Goal: Information Seeking & Learning: Learn about a topic

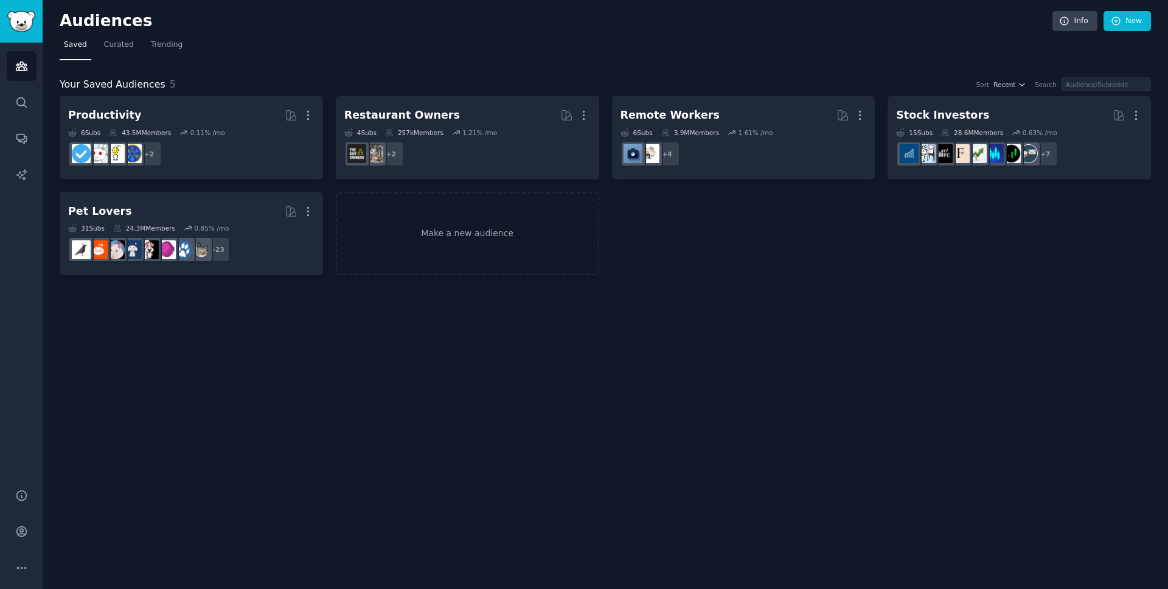
click at [795, 237] on div "Productivity More 6 Sub s 43.5M Members 0.11 % /mo + 2 Restaurant Owners More 4…" at bounding box center [605, 185] width 1091 height 179
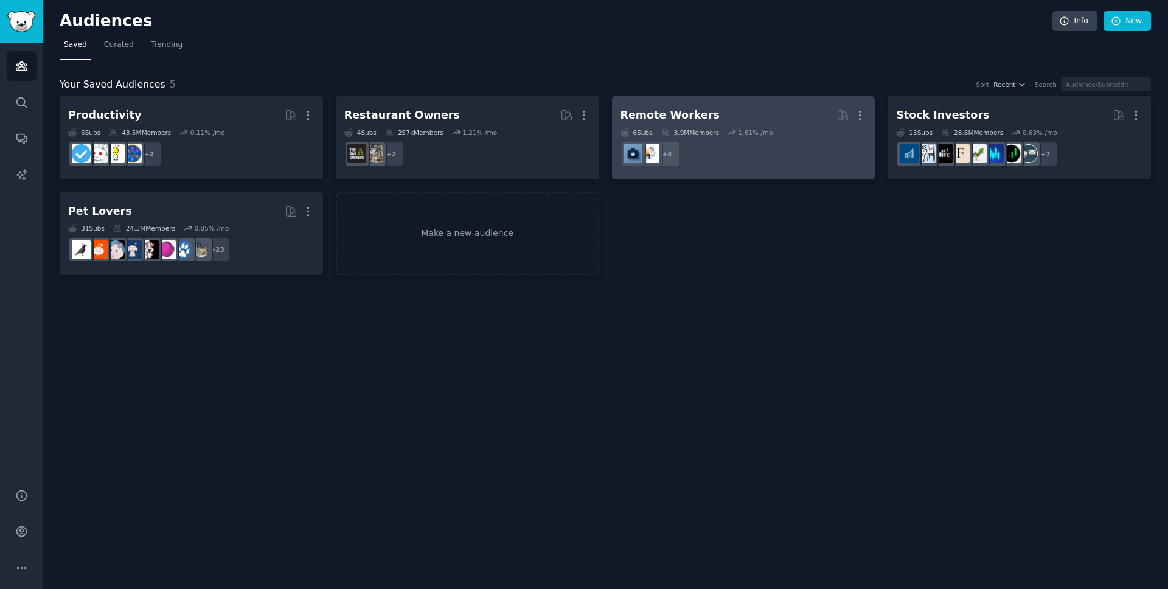
click at [757, 148] on dd "r/digitalnomad, r/WorkOnline, r/remotework, r/workfromhome + 4" at bounding box center [744, 154] width 246 height 34
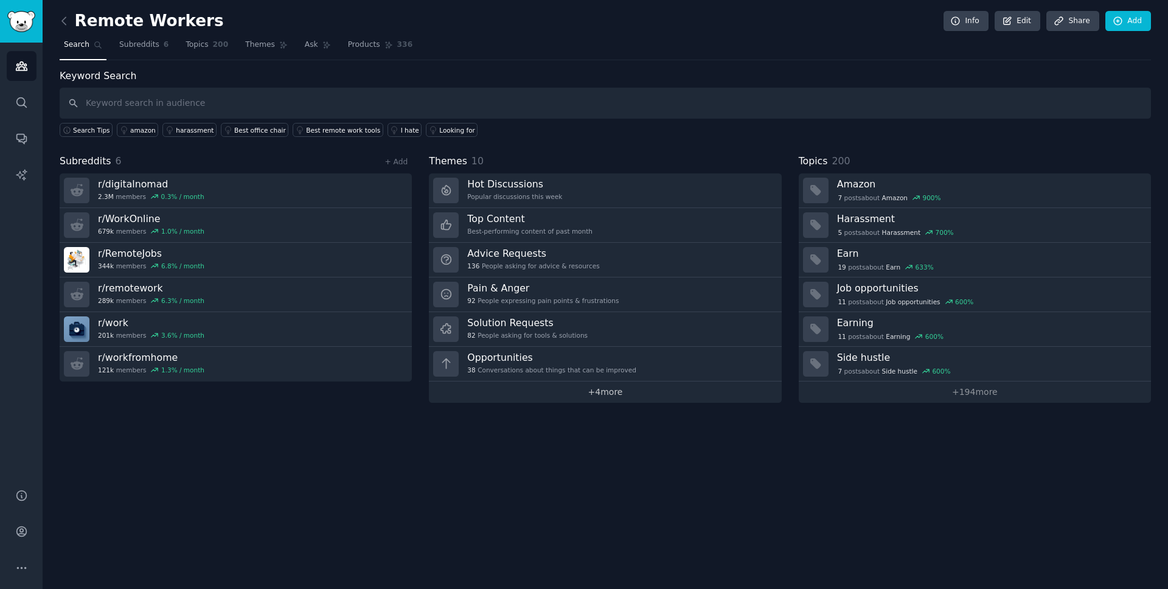
click at [605, 393] on link "+ 4 more" at bounding box center [605, 391] width 352 height 21
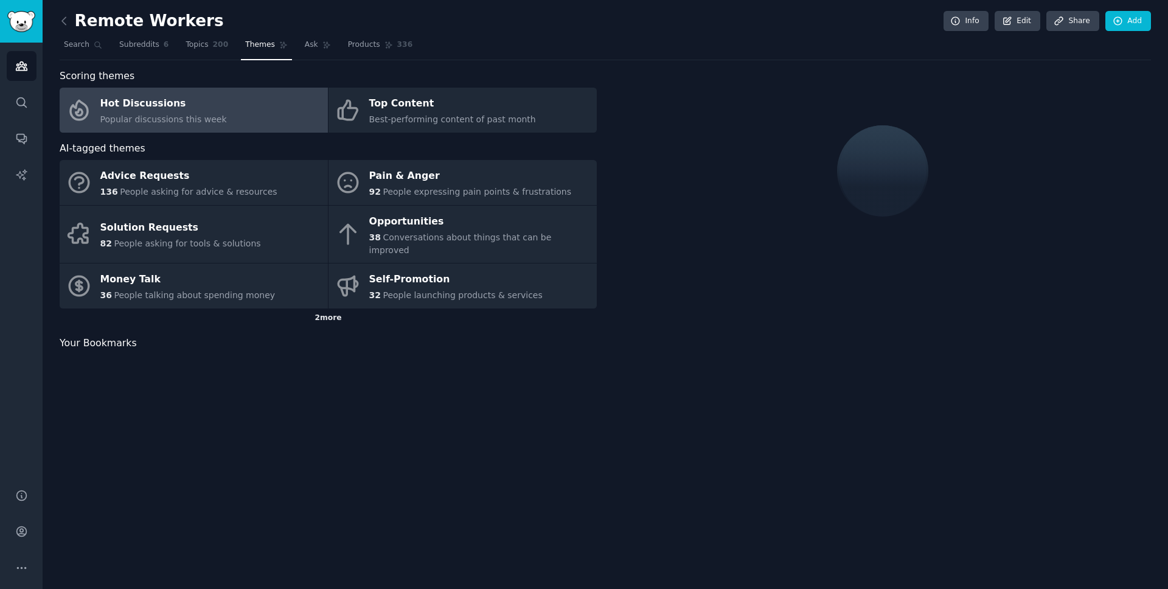
click at [327, 308] on div "2 more" at bounding box center [328, 317] width 537 height 19
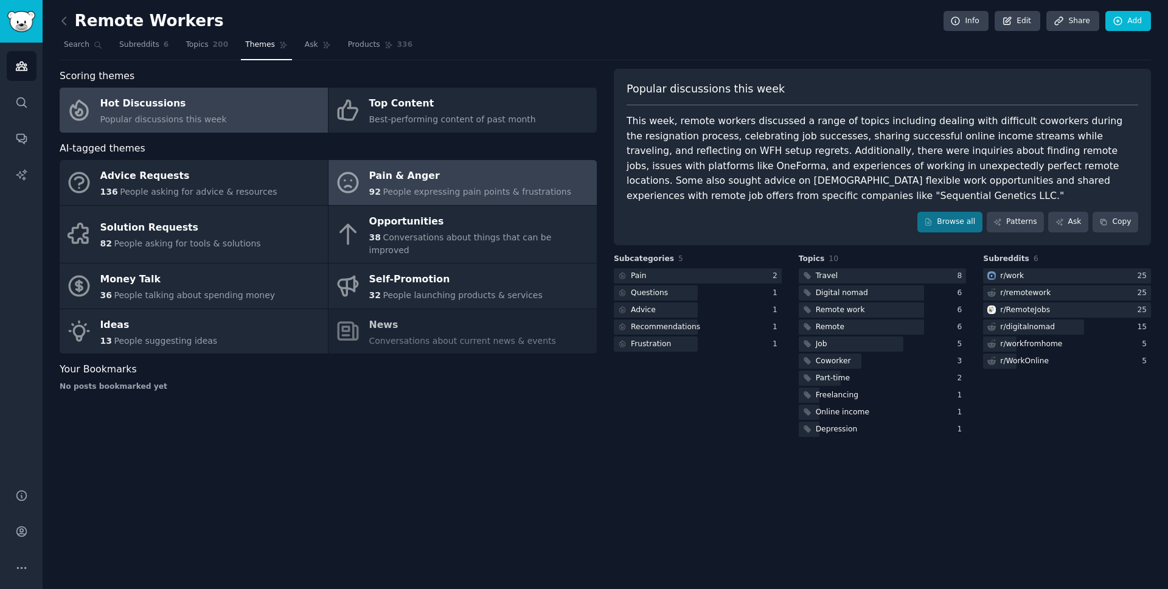
click at [469, 187] on span "People expressing pain points & frustrations" at bounding box center [477, 192] width 189 height 10
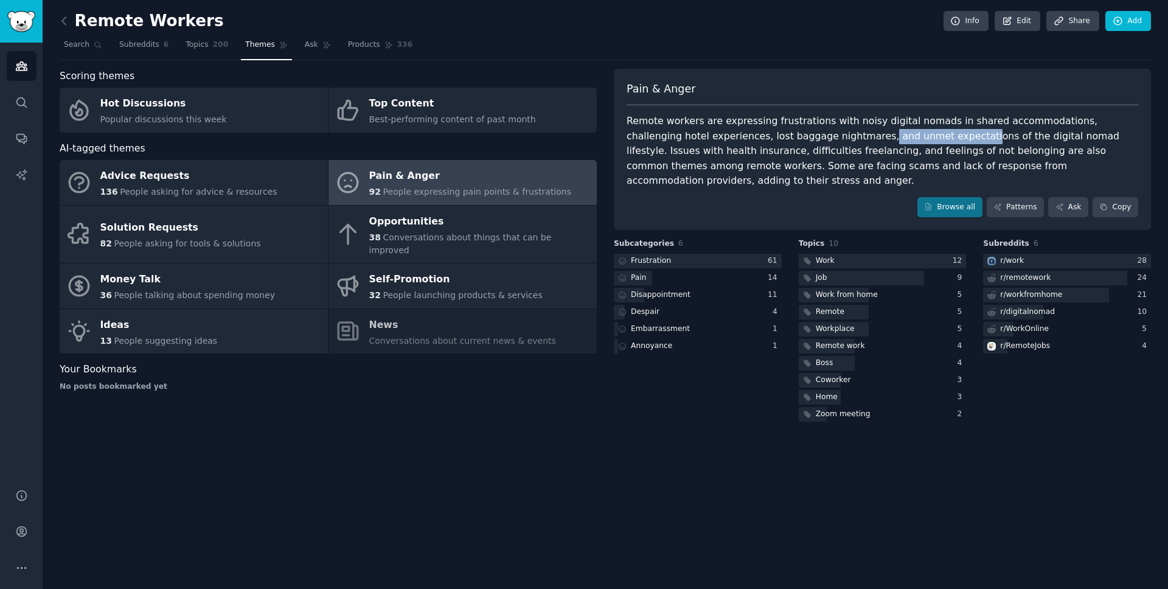
drag, startPoint x: 796, startPoint y: 139, endPoint x: 885, endPoint y: 139, distance: 89.4
click at [885, 139] on div "Remote workers are expressing frustrations with noisy digital nomads in shared …" at bounding box center [883, 151] width 512 height 75
click at [896, 151] on div "Remote workers are expressing frustrations with noisy digital nomads in shared …" at bounding box center [883, 151] width 512 height 75
drag, startPoint x: 781, startPoint y: 154, endPoint x: 917, endPoint y: 157, distance: 136.9
click at [917, 157] on div "Remote workers are expressing frustrations with noisy digital nomads in shared …" at bounding box center [883, 151] width 512 height 75
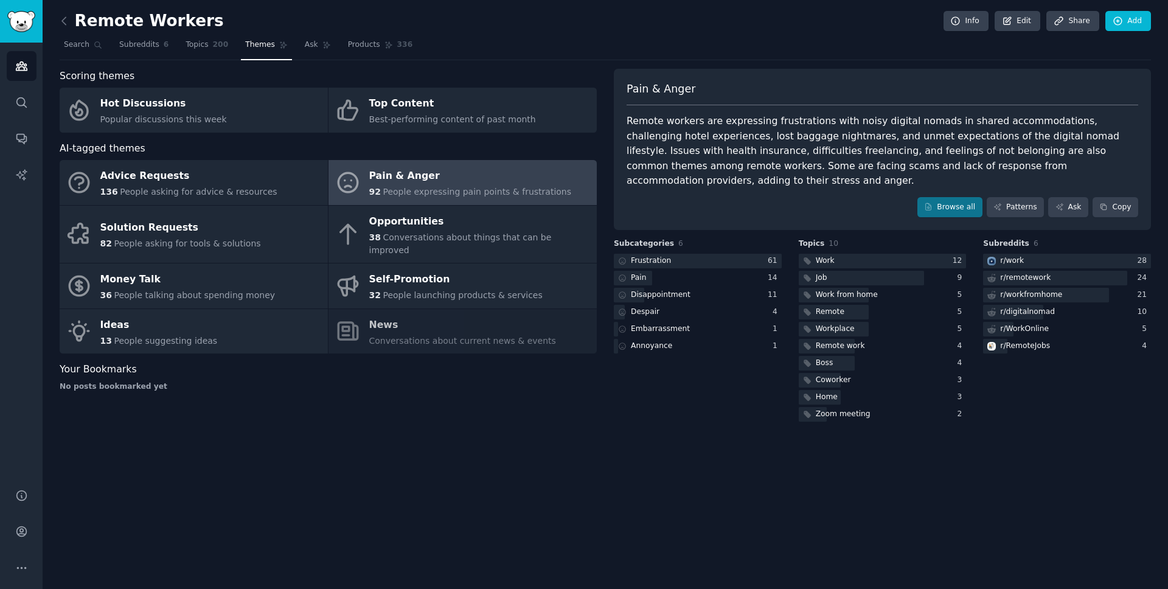
click at [888, 174] on div "Pain & Anger Remote workers are expressing frustrations with noisy digital noma…" at bounding box center [882, 150] width 537 height 162
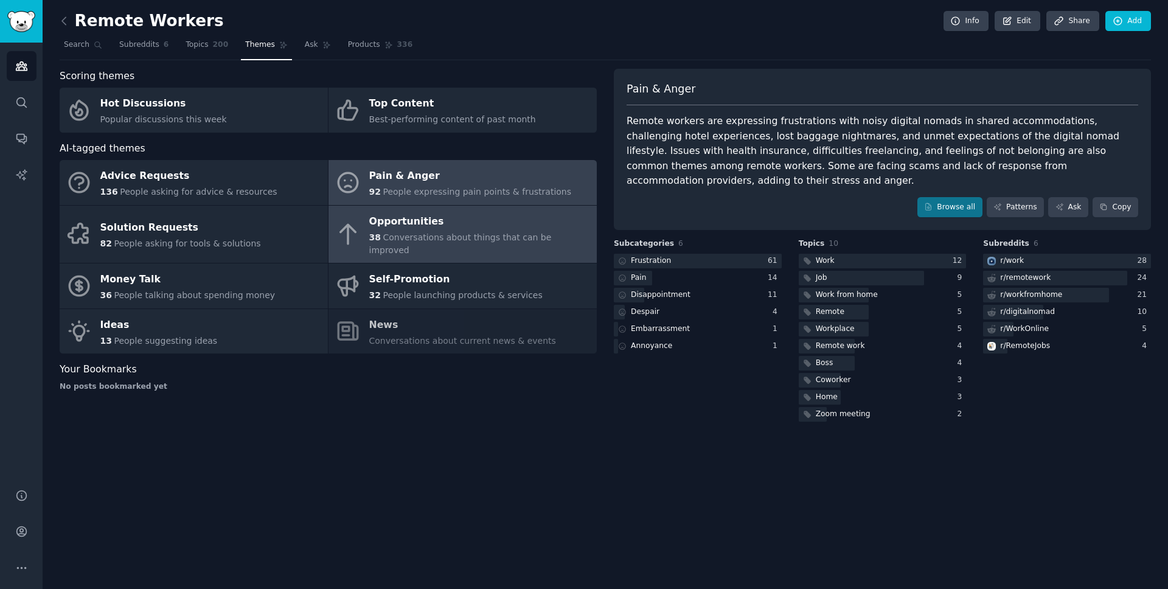
click at [466, 226] on div "Opportunities" at bounding box center [479, 221] width 221 height 19
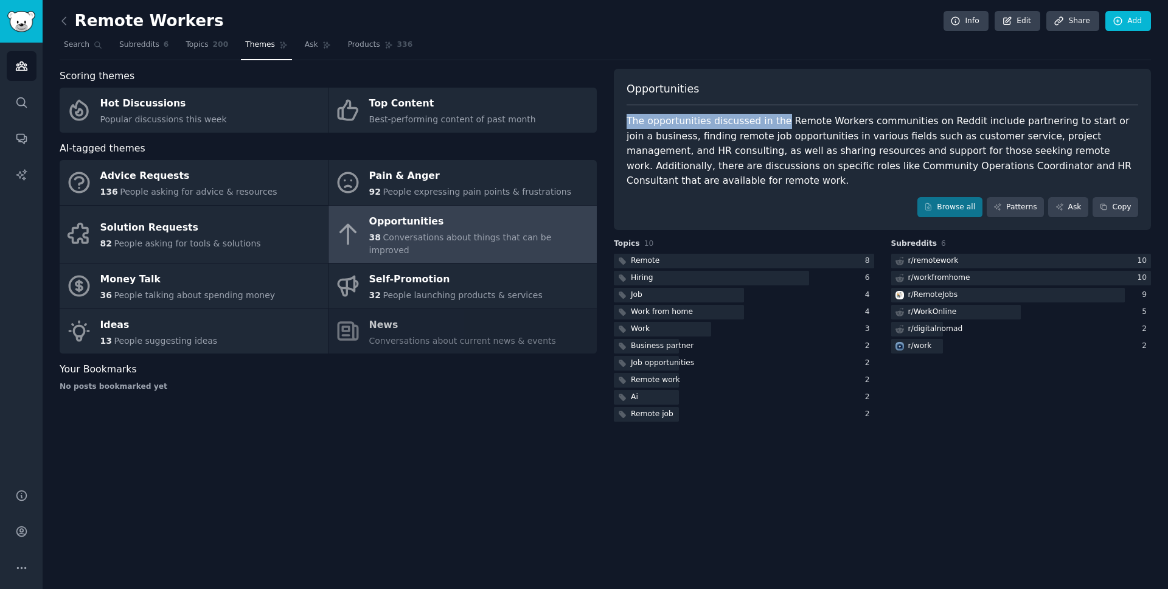
drag, startPoint x: 625, startPoint y: 115, endPoint x: 767, endPoint y: 120, distance: 141.3
click at [774, 125] on div "Opportunities The opportunities discussed in the Remote Workers communities on …" at bounding box center [882, 150] width 537 height 162
drag, startPoint x: 667, startPoint y: 136, endPoint x: 787, endPoint y: 139, distance: 120.5
click at [788, 139] on div "The opportunities discussed in the Remote Workers communities on Reddit include…" at bounding box center [883, 151] width 512 height 75
click at [211, 46] on link "Topics 200" at bounding box center [206, 47] width 51 height 25
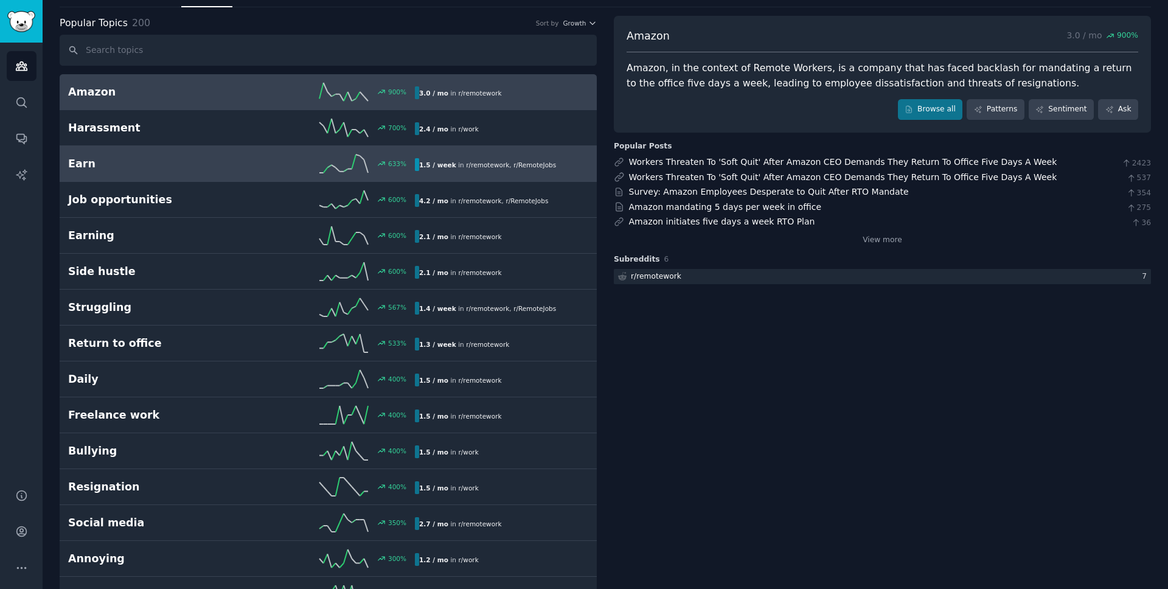
scroll to position [55, 0]
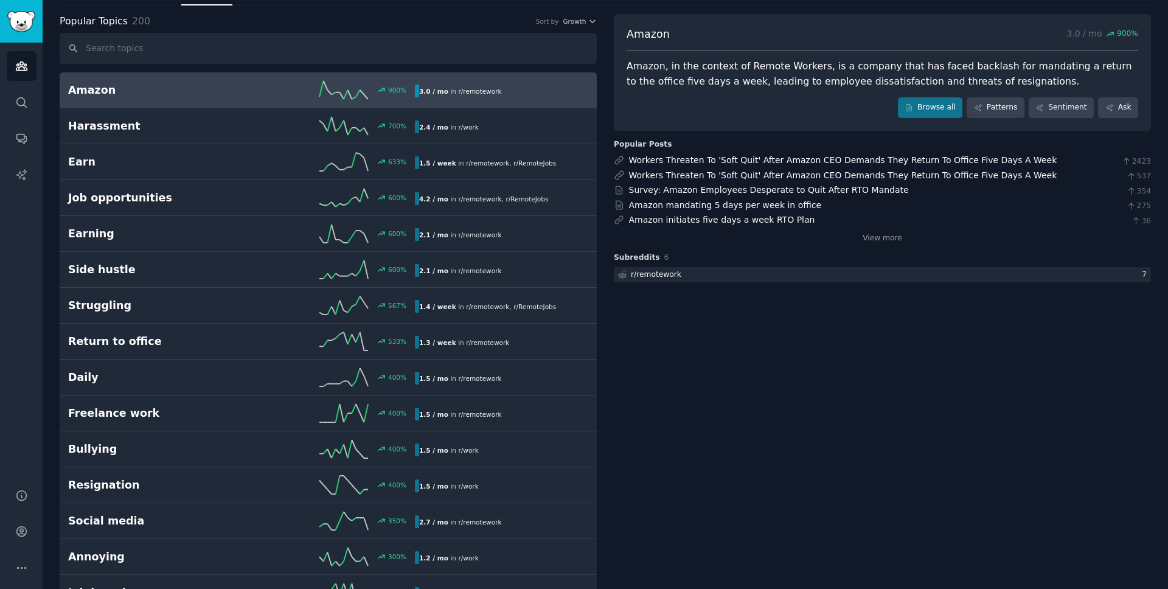
click at [261, 94] on div "900 %" at bounding box center [328, 90] width 173 height 18
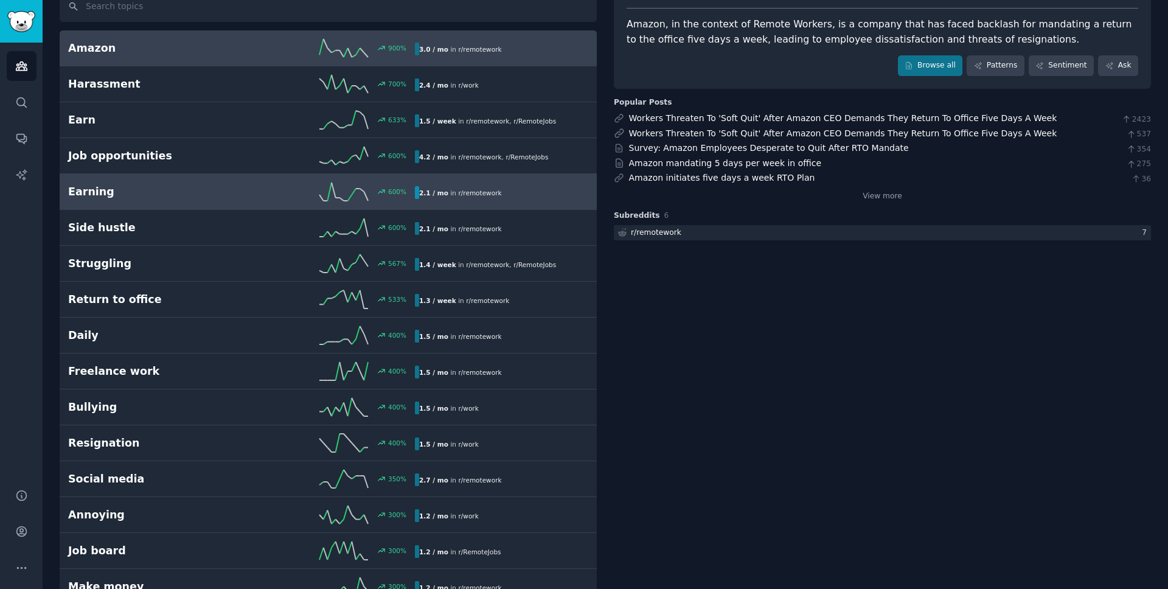
scroll to position [98, 0]
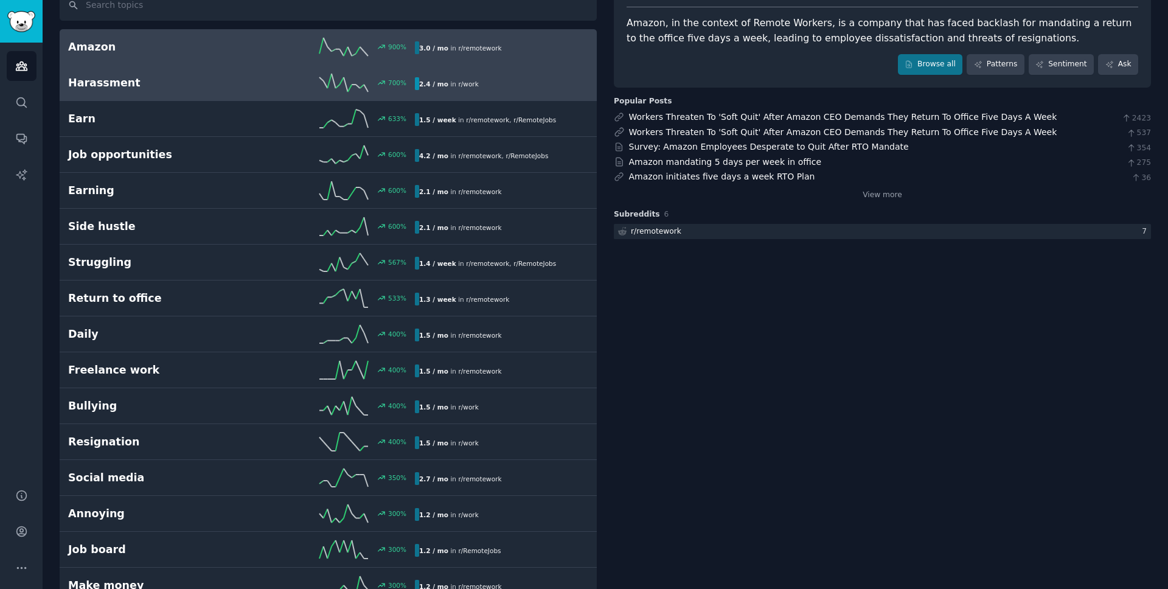
click at [222, 91] on div "Harassment 700 % 2.4 / mo in r/ work 700% increase in mentions recently" at bounding box center [328, 83] width 520 height 18
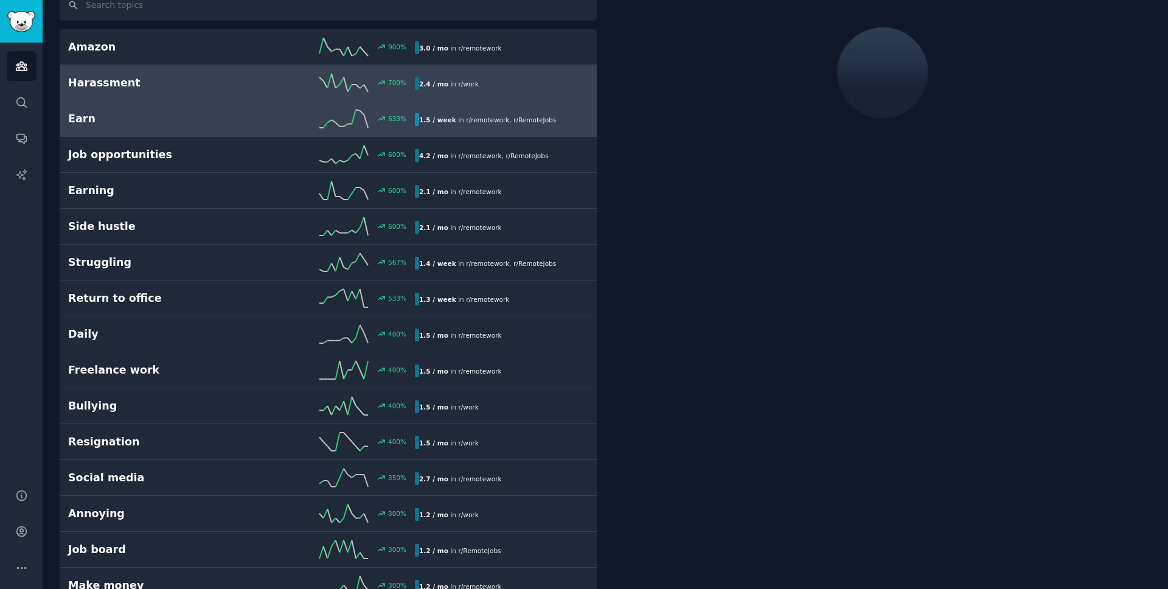
click at [229, 115] on h2 "Earn" at bounding box center [154, 118] width 173 height 15
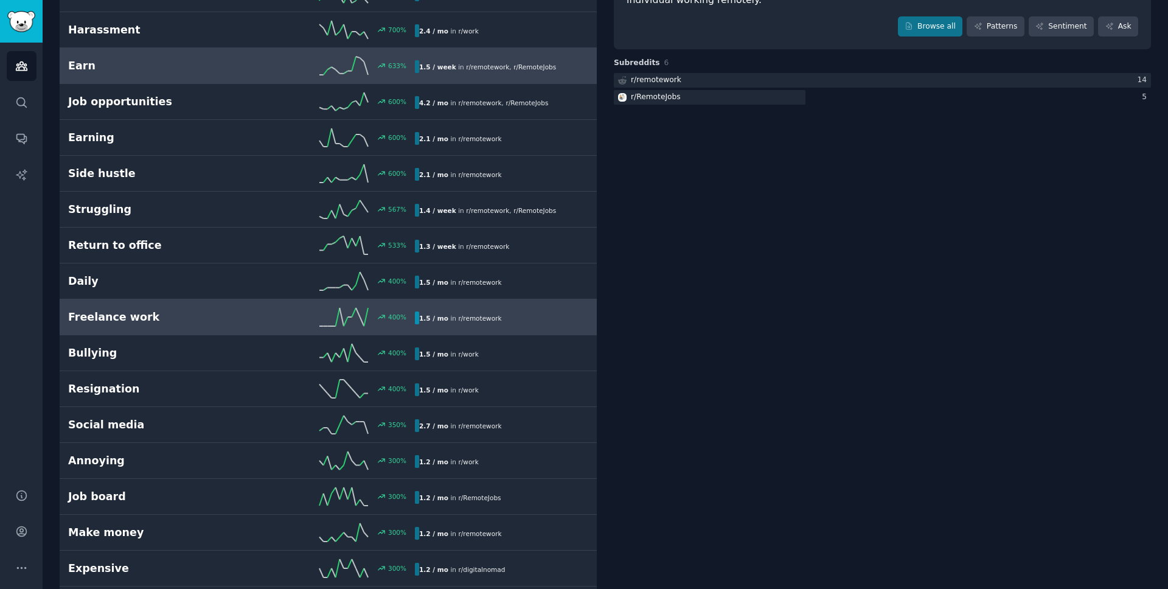
scroll to position [158, 0]
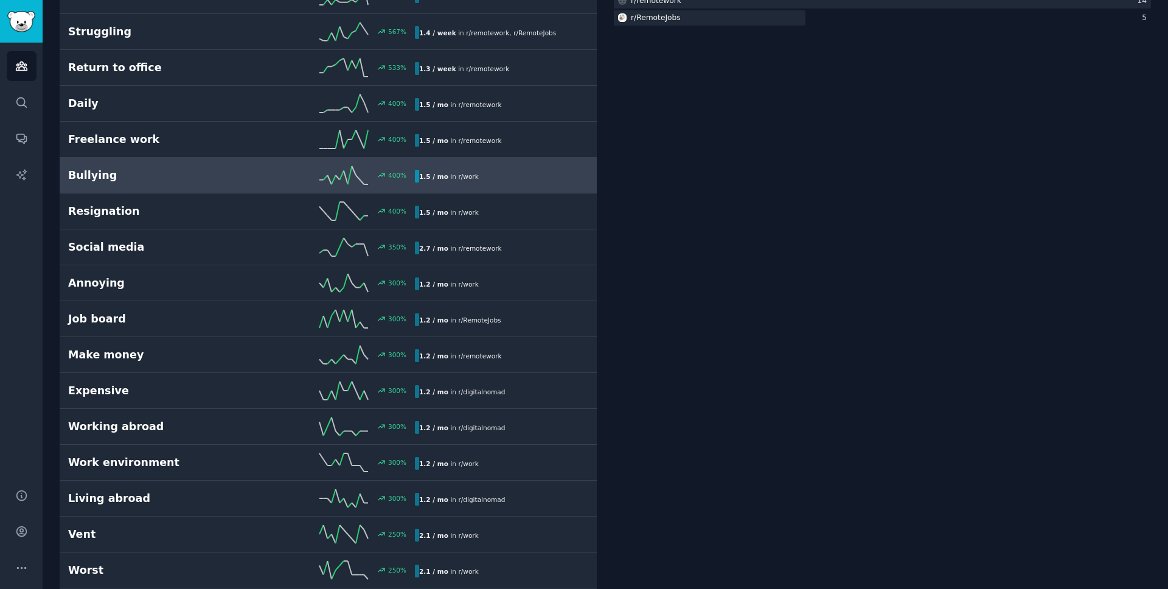
click at [213, 362] on h2 "Make money" at bounding box center [154, 354] width 173 height 15
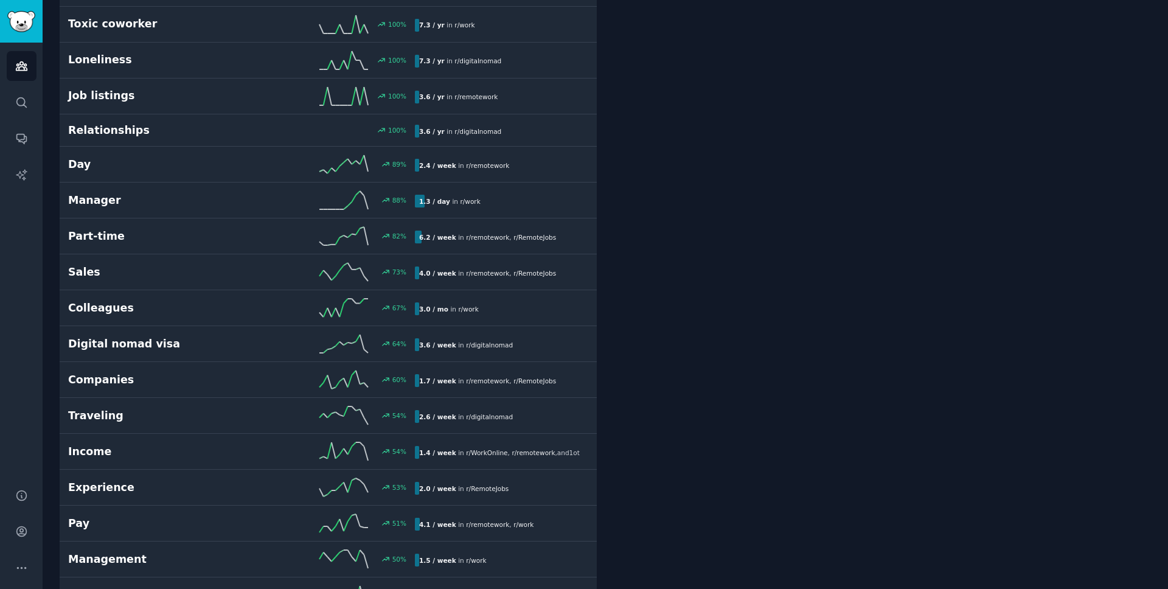
scroll to position [1573, 0]
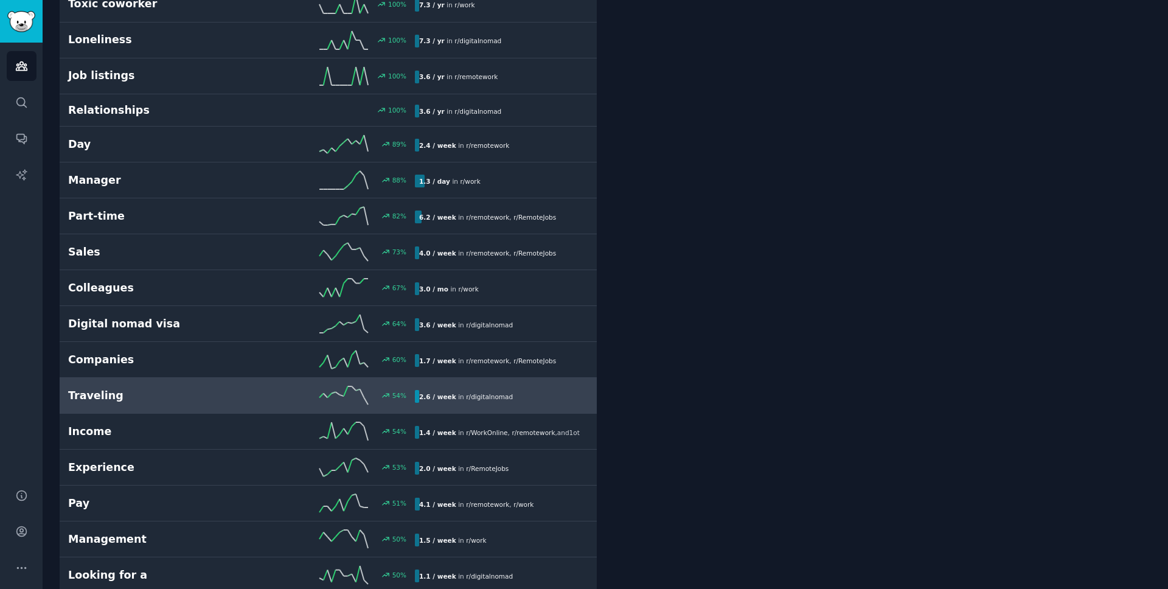
click at [220, 399] on h2 "Traveling" at bounding box center [154, 395] width 173 height 15
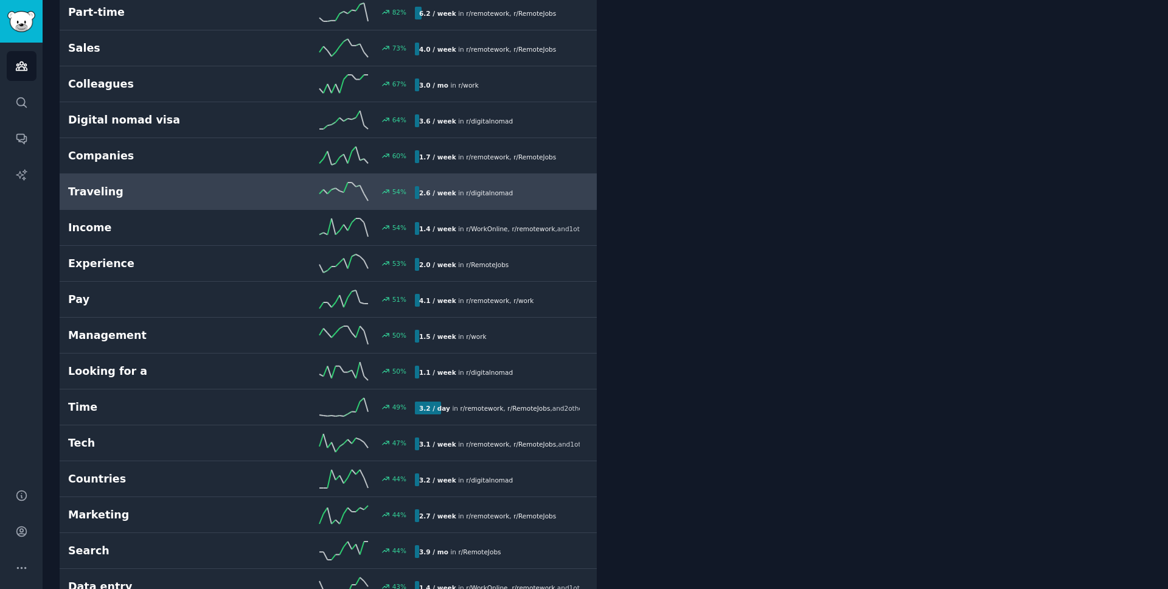
scroll to position [1770, 0]
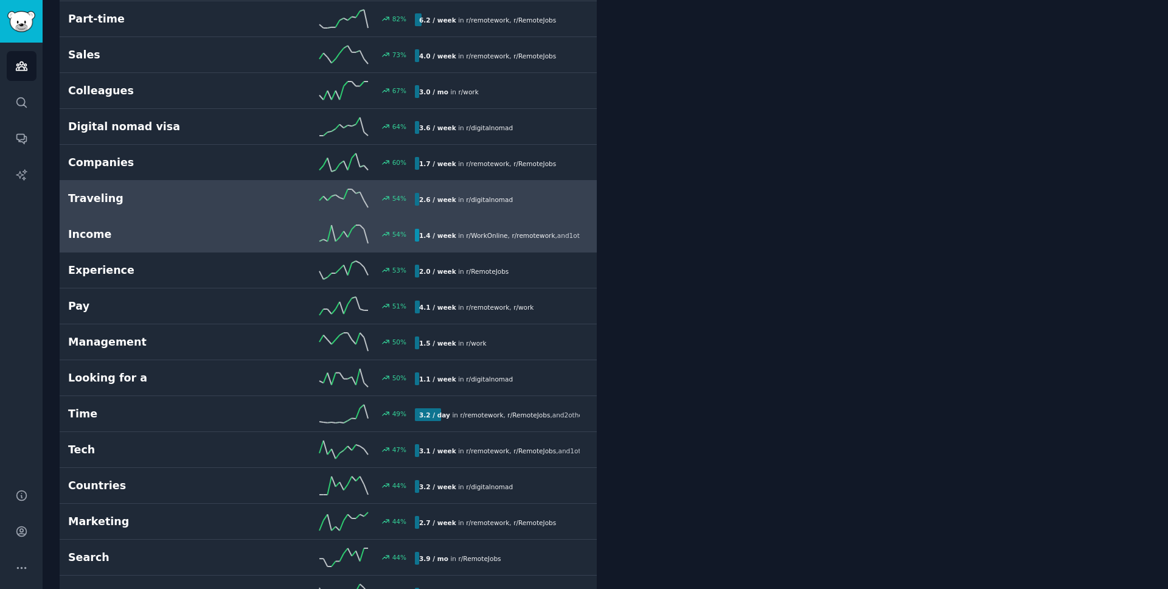
click at [281, 221] on link "Income 54 % 1.4 / week in r/ WorkOnline , r/ remotework , and 1 other" at bounding box center [328, 235] width 537 height 36
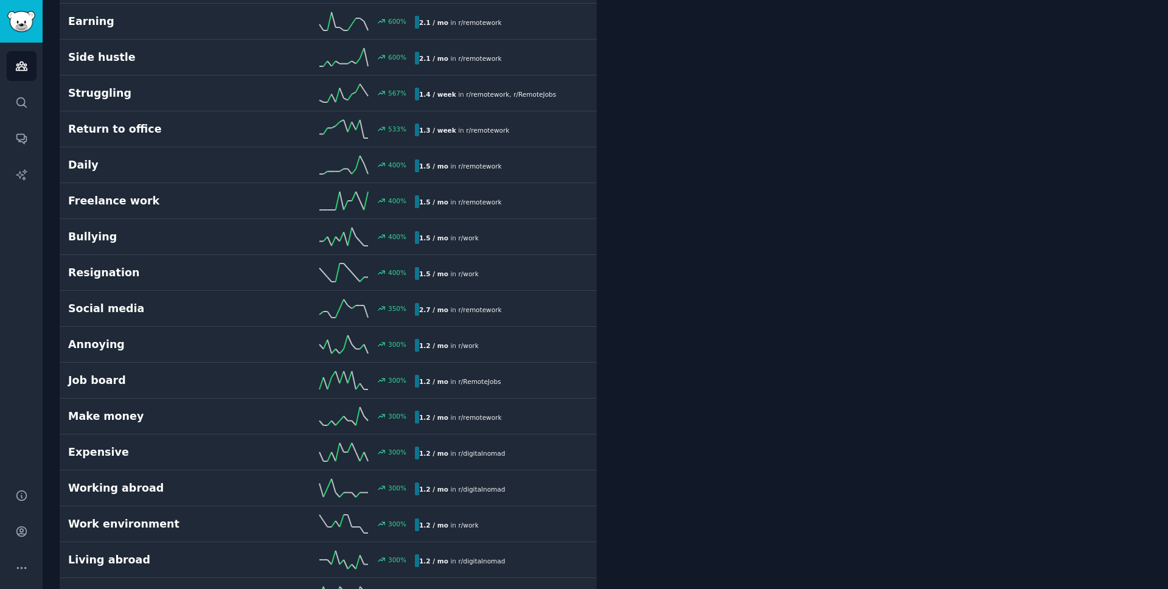
scroll to position [69, 0]
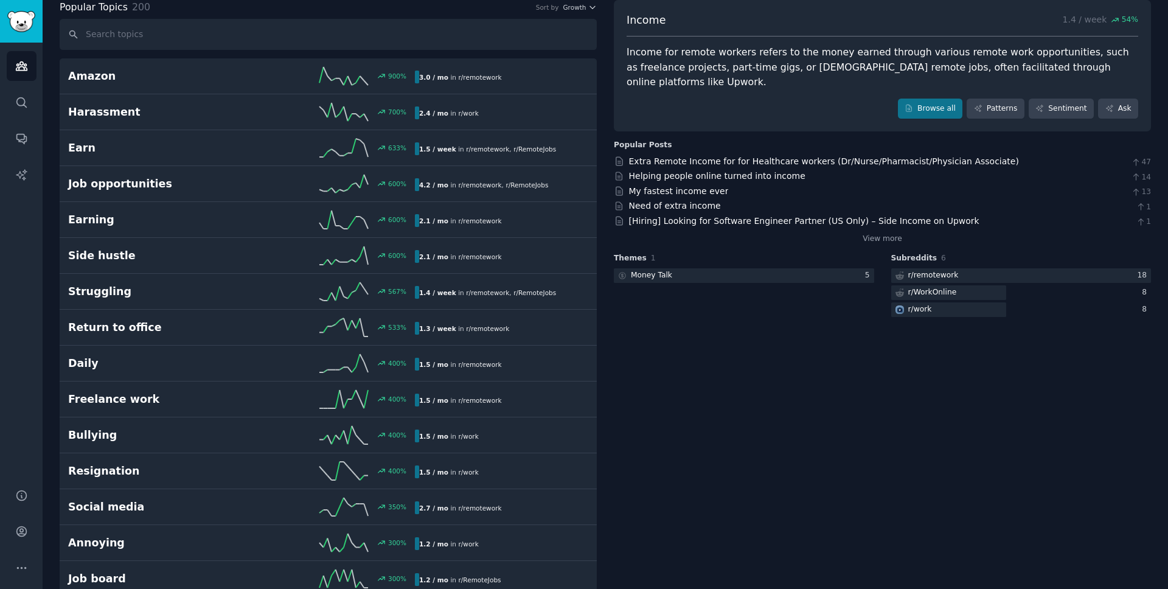
drag, startPoint x: 658, startPoint y: 52, endPoint x: 799, endPoint y: 56, distance: 141.2
click at [799, 56] on div "Income for remote workers refers to the money earned through various remote wor…" at bounding box center [883, 67] width 512 height 45
click at [783, 70] on div "Income for remote workers refers to the money earned through various remote wor…" at bounding box center [883, 67] width 512 height 45
drag, startPoint x: 956, startPoint y: 62, endPoint x: 827, endPoint y: 61, distance: 129.0
click at [827, 61] on div "Income for remote workers refers to the money earned through various remote wor…" at bounding box center [883, 67] width 512 height 45
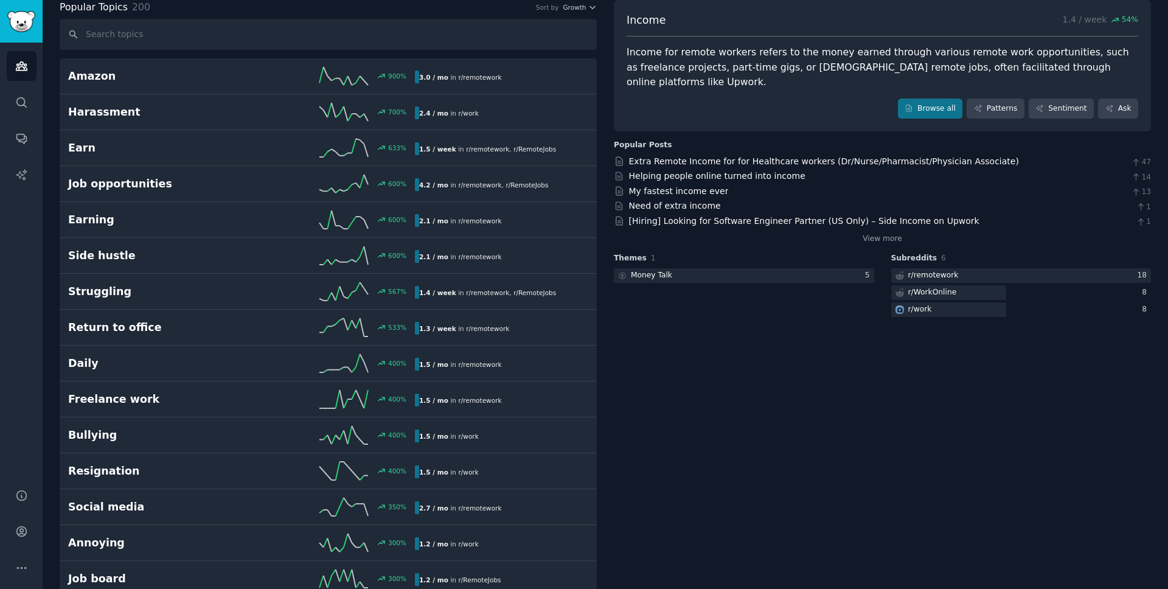
click at [1006, 63] on div "Income for remote workers refers to the money earned through various remote wor…" at bounding box center [883, 67] width 512 height 45
drag, startPoint x: 1084, startPoint y: 72, endPoint x: 1029, endPoint y: 61, distance: 56.4
click at [1028, 61] on div "Income for remote workers refers to the money earned through various remote wor…" at bounding box center [883, 67] width 512 height 45
click at [1073, 60] on div "Income for remote workers refers to the money earned through various remote wor…" at bounding box center [883, 67] width 512 height 45
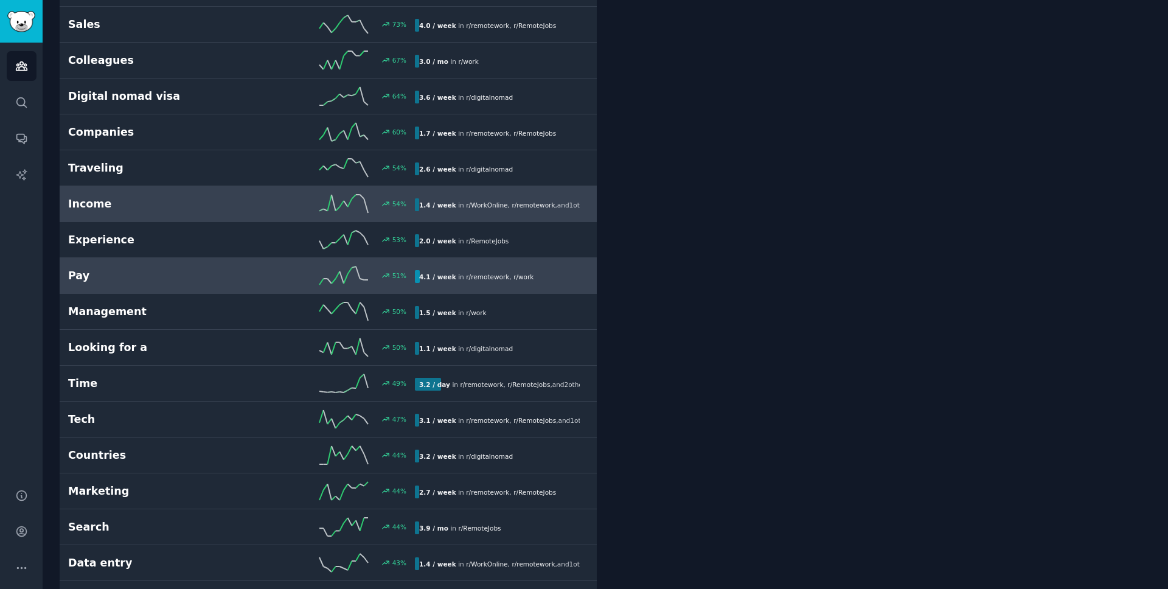
click at [173, 285] on link "Pay 51 % 4.1 / week in r/ remotework , r/ work" at bounding box center [328, 276] width 537 height 36
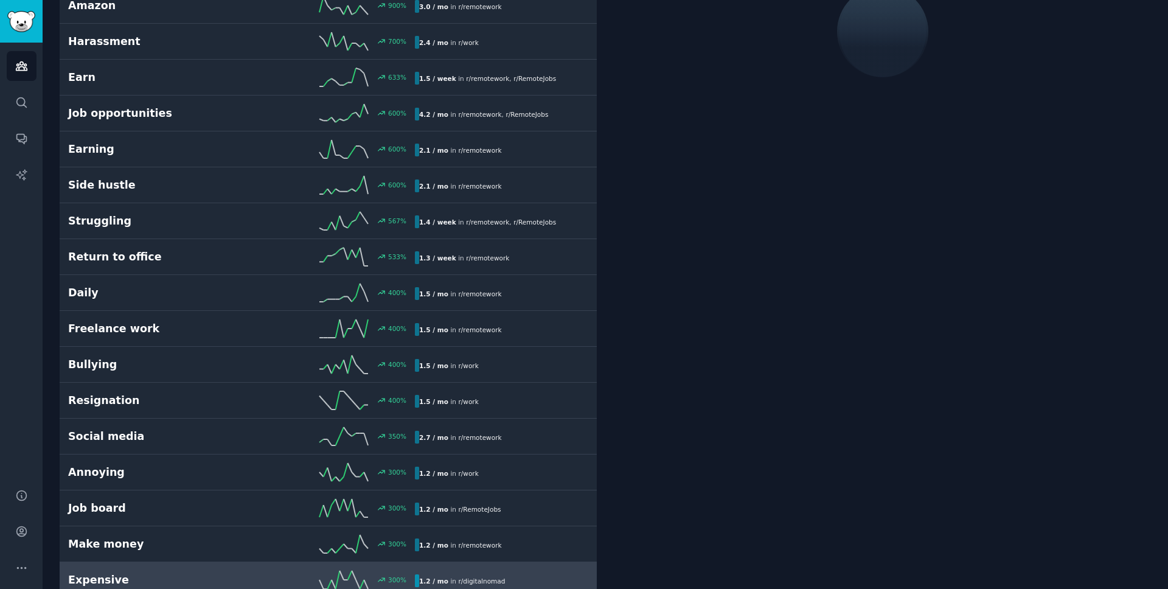
scroll to position [69, 0]
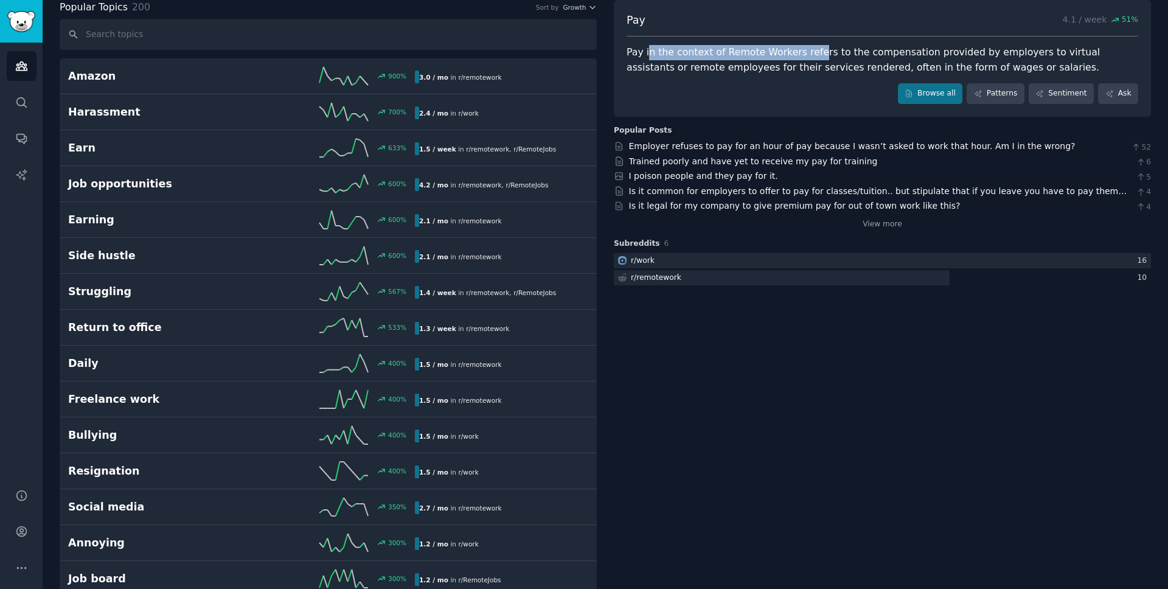
drag, startPoint x: 647, startPoint y: 55, endPoint x: 807, endPoint y: 56, distance: 160.6
click at [807, 57] on div "Pay in the context of Remote Workers refers to the compensation provided by emp…" at bounding box center [883, 60] width 512 height 30
click at [866, 61] on div "Pay in the context of Remote Workers refers to the compensation provided by emp…" at bounding box center [883, 60] width 512 height 30
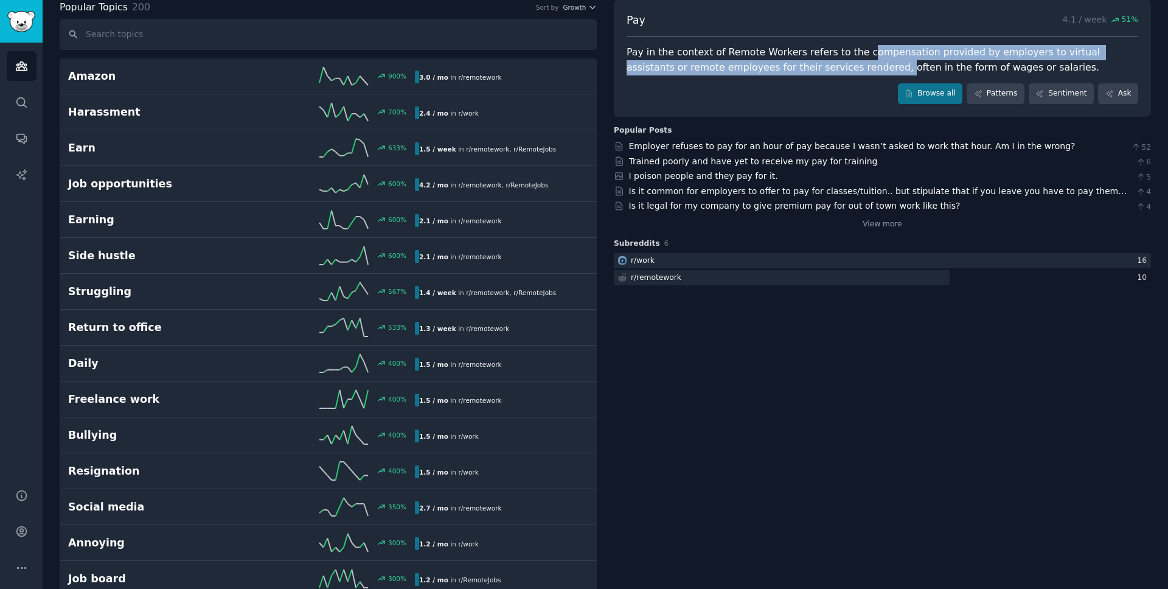
drag, startPoint x: 852, startPoint y: 50, endPoint x: 827, endPoint y: 72, distance: 33.7
click at [827, 72] on div "Pay in the context of Remote Workers refers to the compensation provided by emp…" at bounding box center [883, 60] width 512 height 30
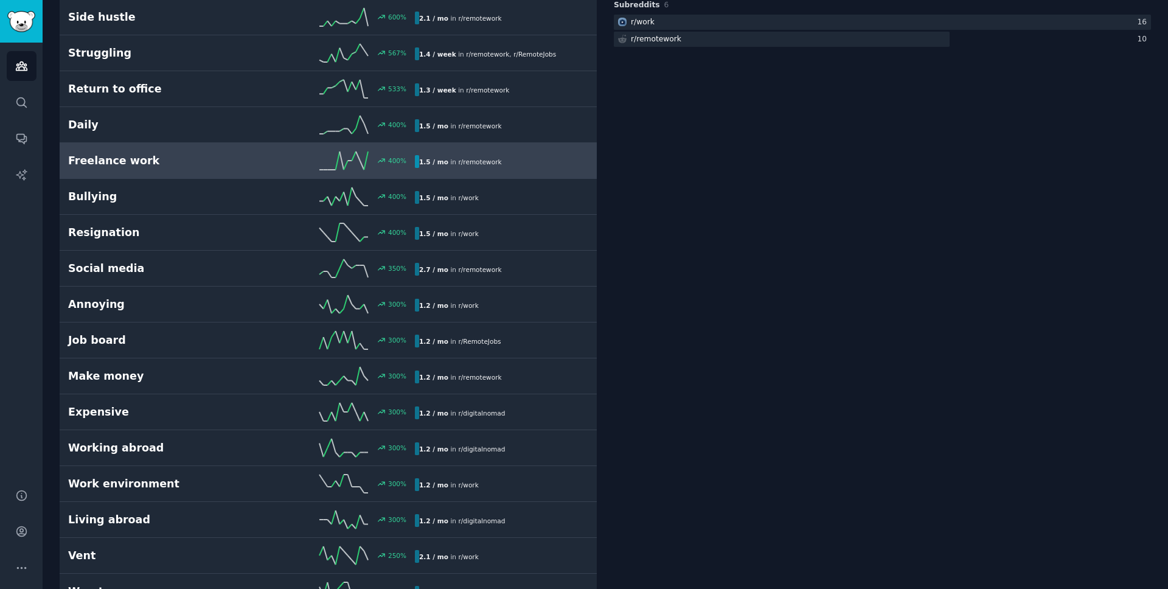
scroll to position [309, 0]
